Goal: Information Seeking & Learning: Learn about a topic

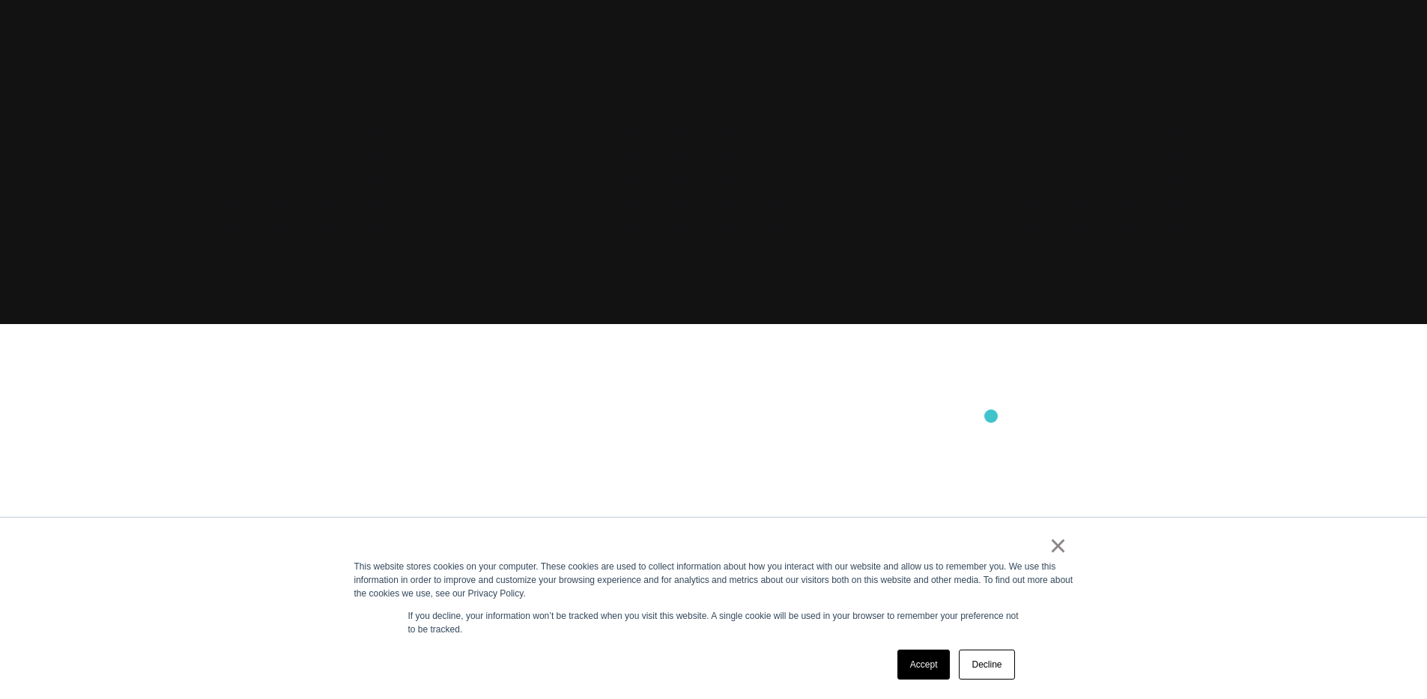
scroll to position [385, 0]
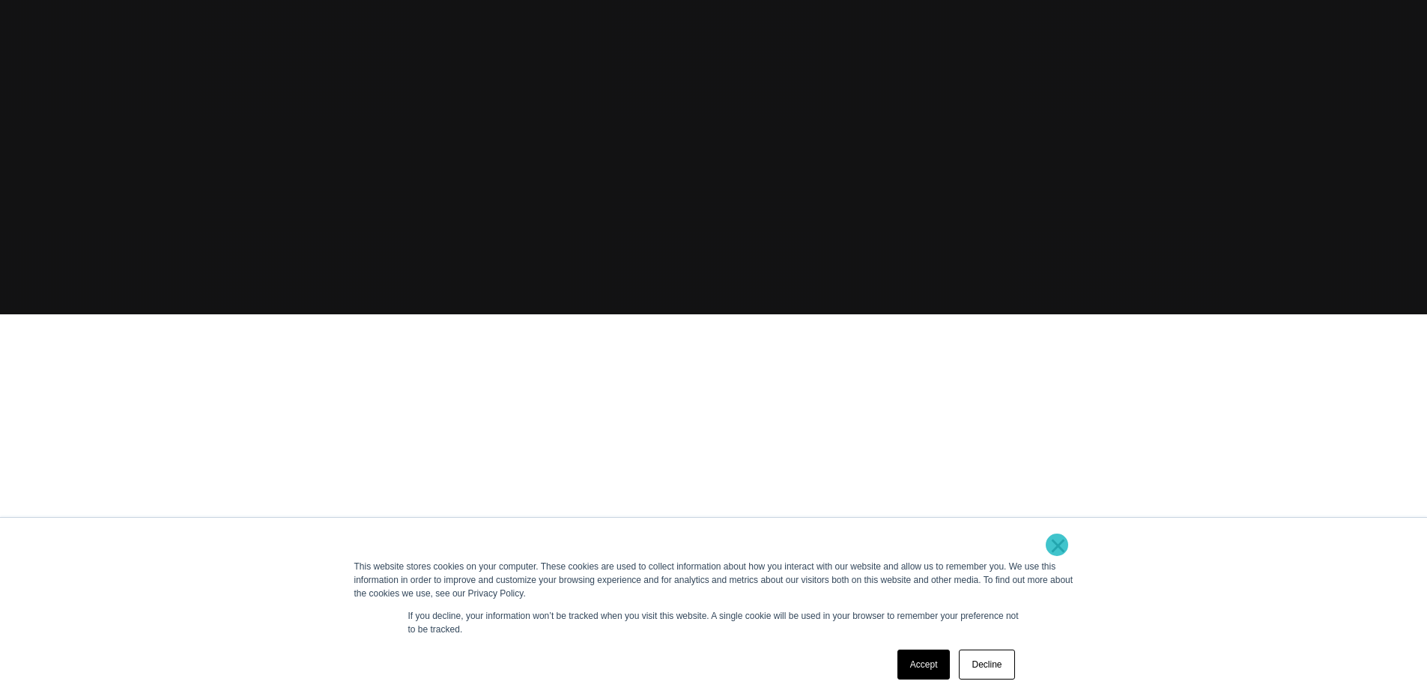
click at [1057, 545] on link "×" at bounding box center [1058, 545] width 18 height 13
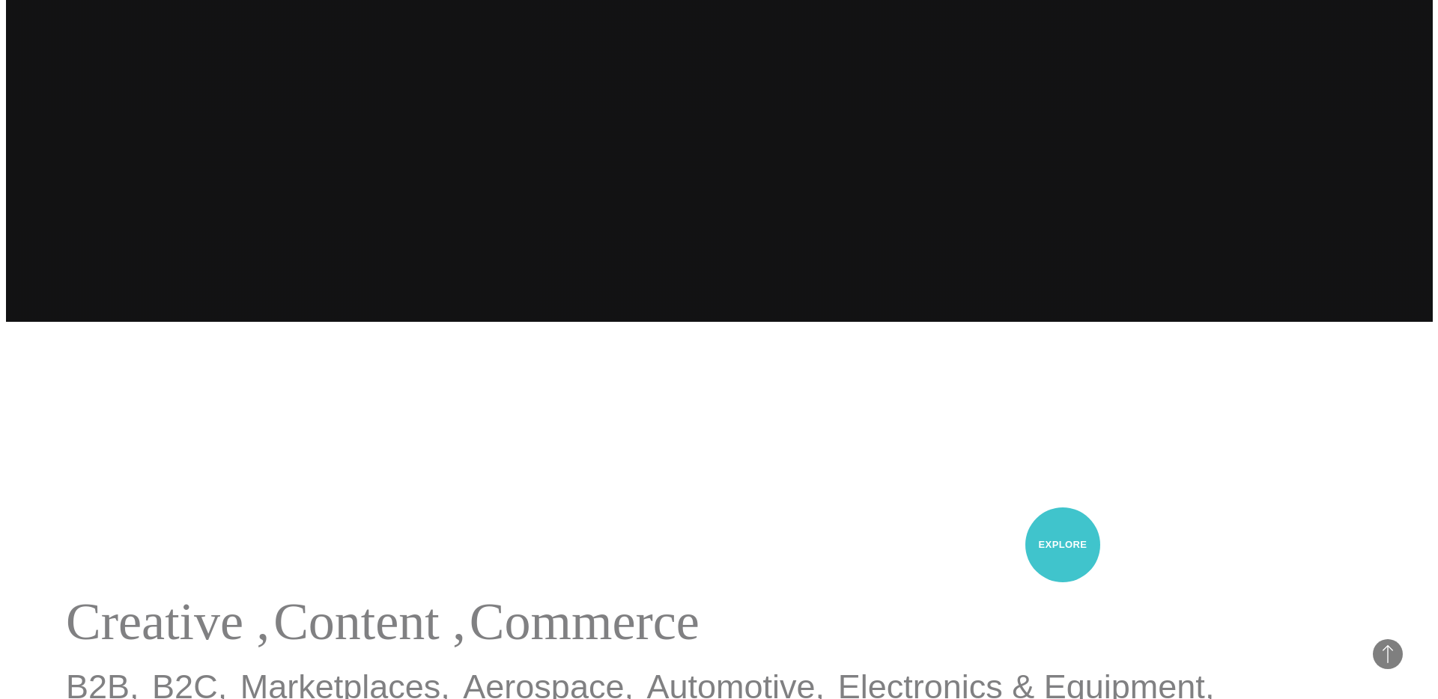
scroll to position [0, 0]
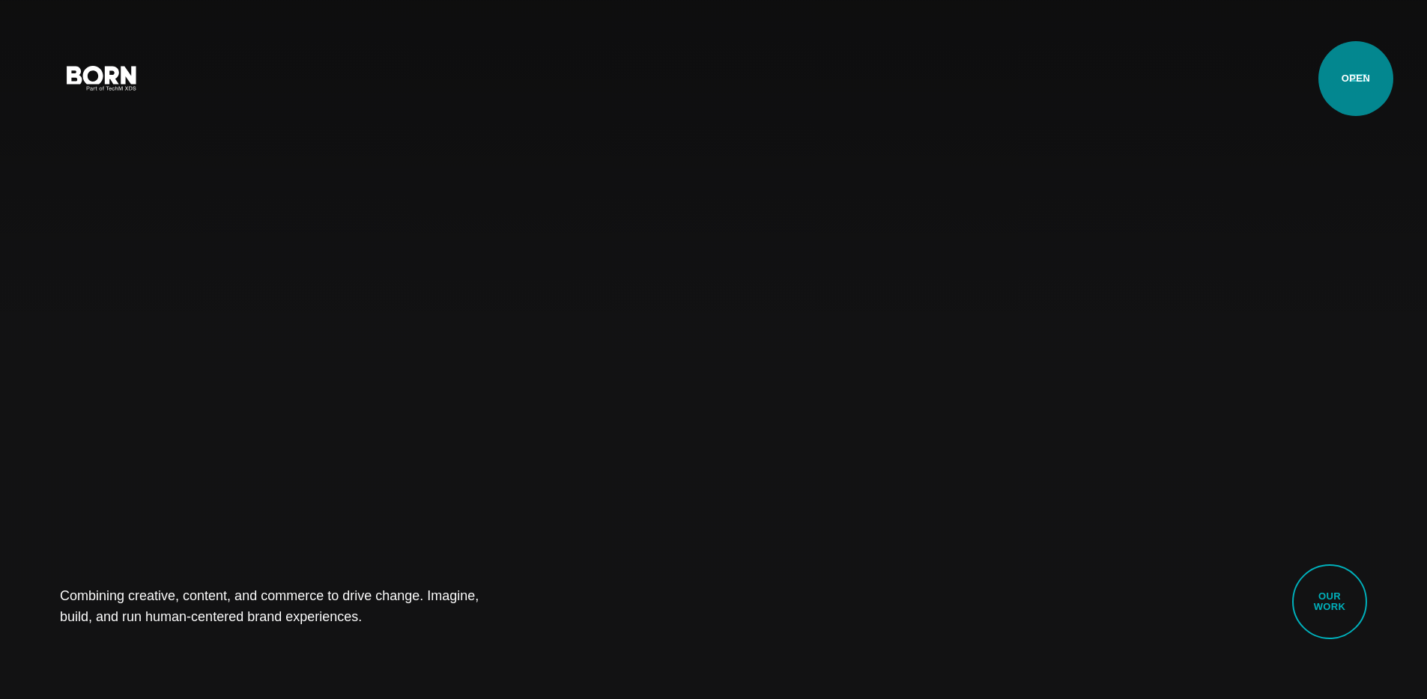
click at [1355, 79] on button "Primary Menu" at bounding box center [1358, 76] width 36 height 31
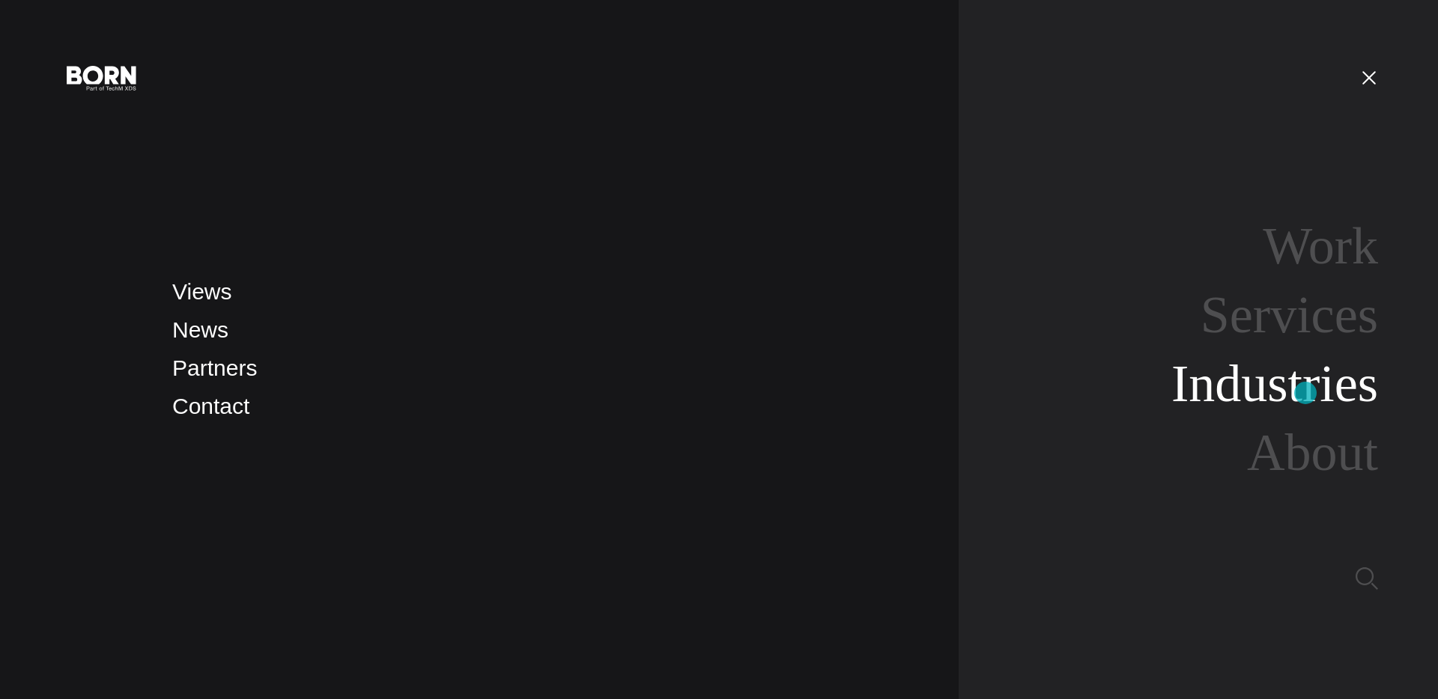
click at [1305, 393] on link "Industries" at bounding box center [1274, 384] width 207 height 58
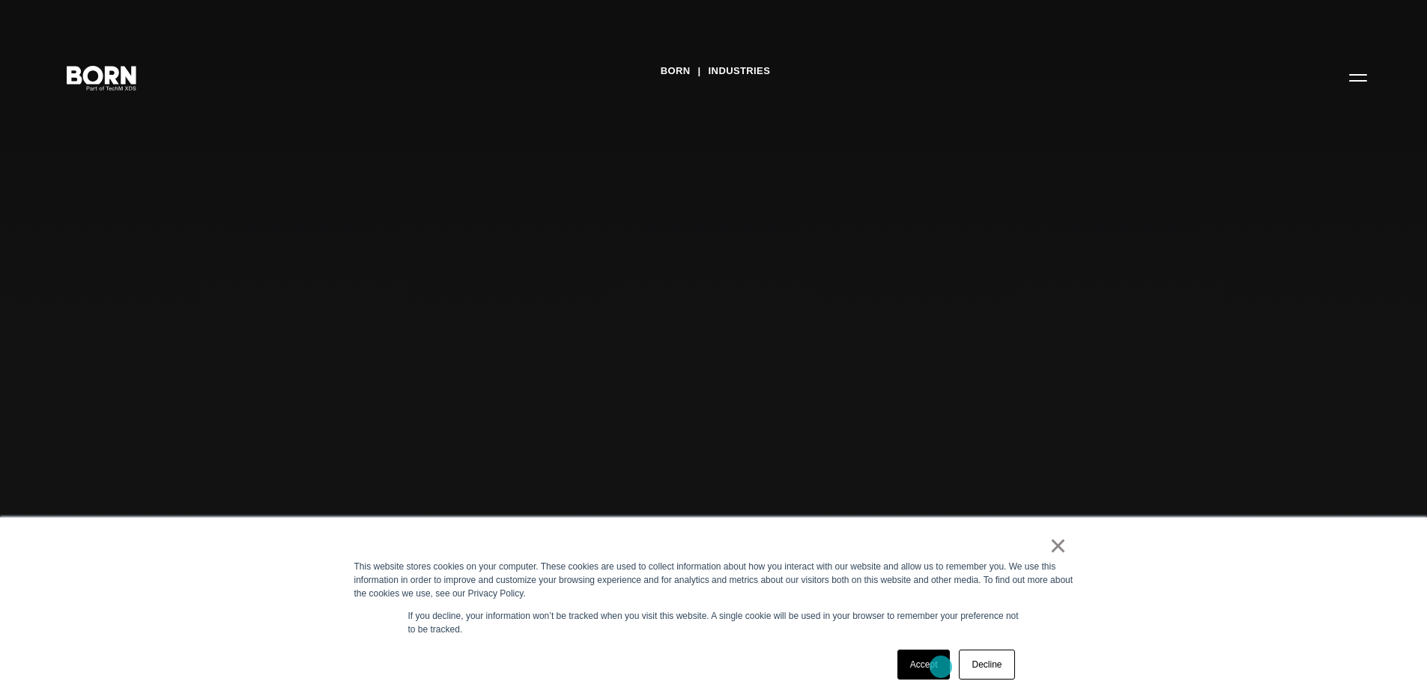
click at [938, 667] on link "Accept" at bounding box center [923, 665] width 53 height 30
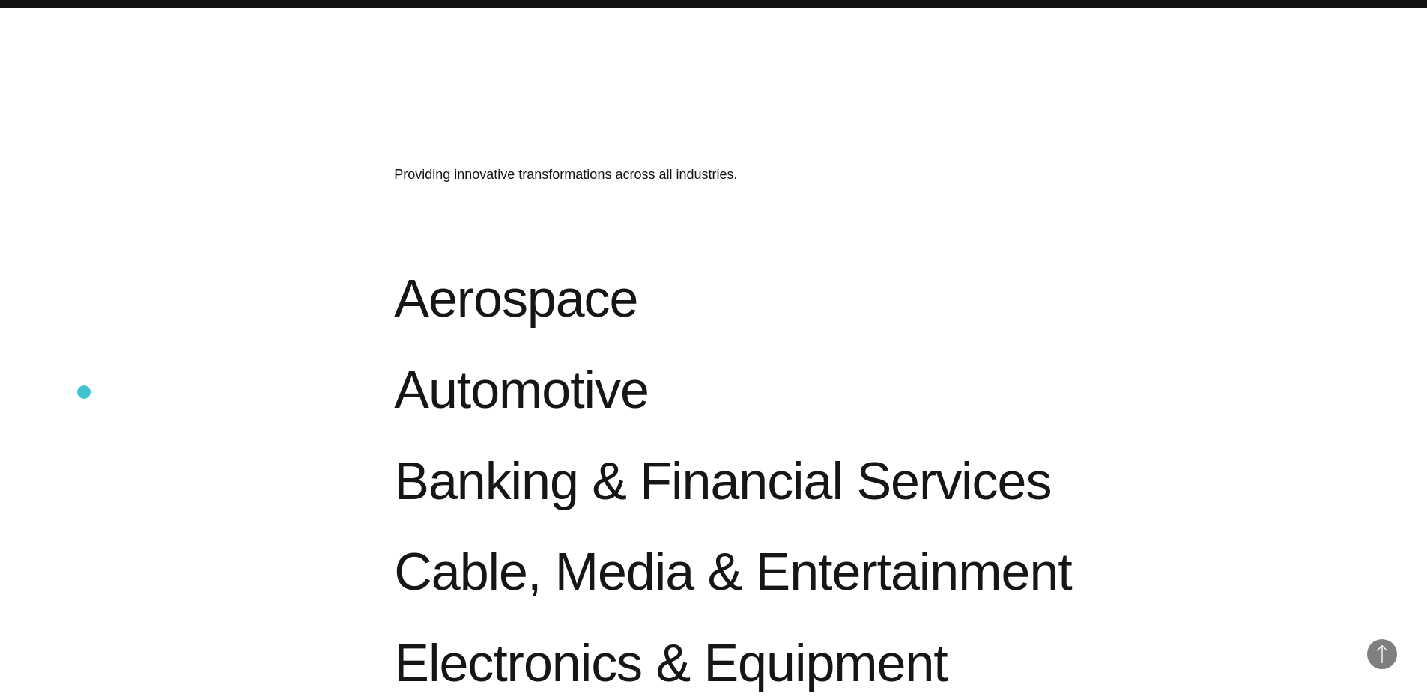
scroll to position [692, 0]
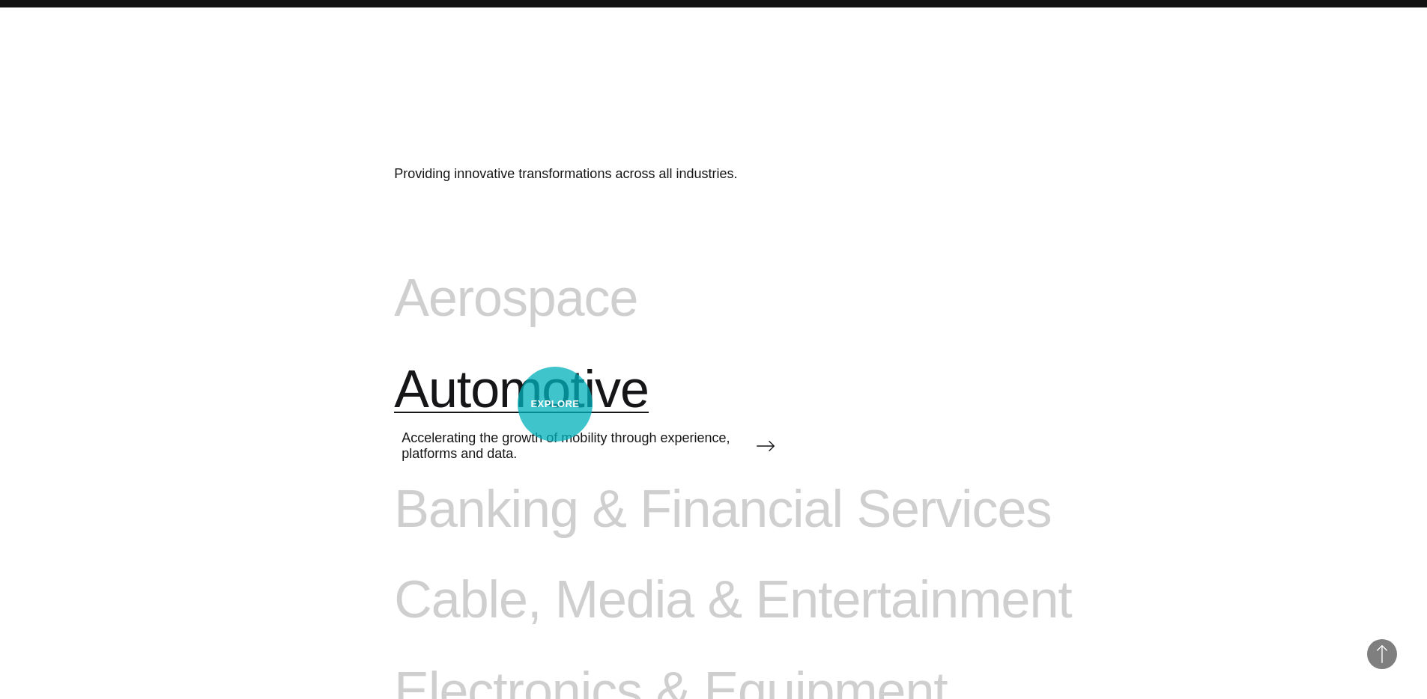
click at [555, 404] on span "Automotive" at bounding box center [521, 389] width 255 height 61
